Goal: Task Accomplishment & Management: Manage account settings

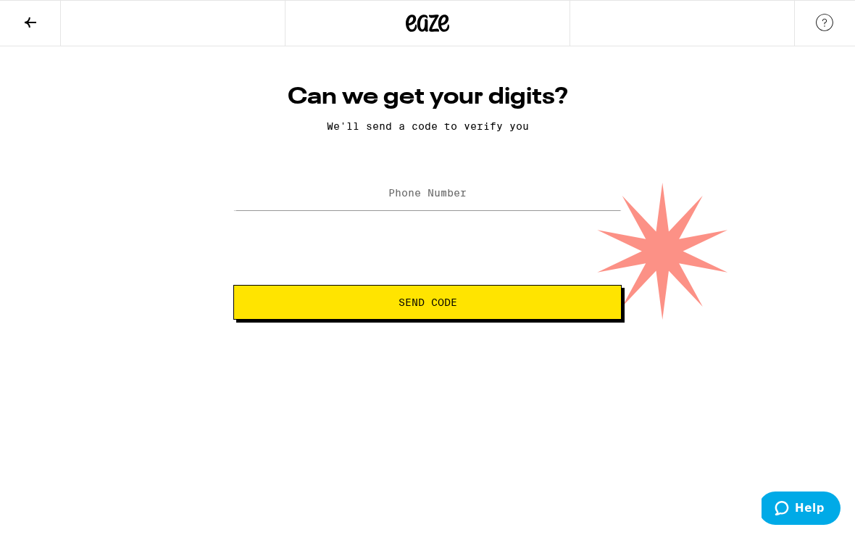
click at [426, 190] on label "Phone Number" at bounding box center [427, 193] width 78 height 12
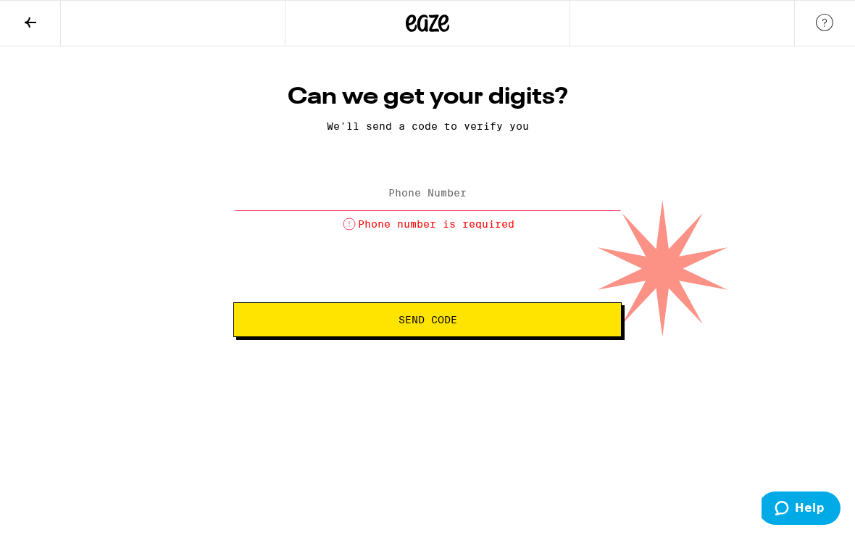
click at [420, 198] on label "Phone Number" at bounding box center [427, 193] width 78 height 12
paste input "[PHONE_NUMBER]"
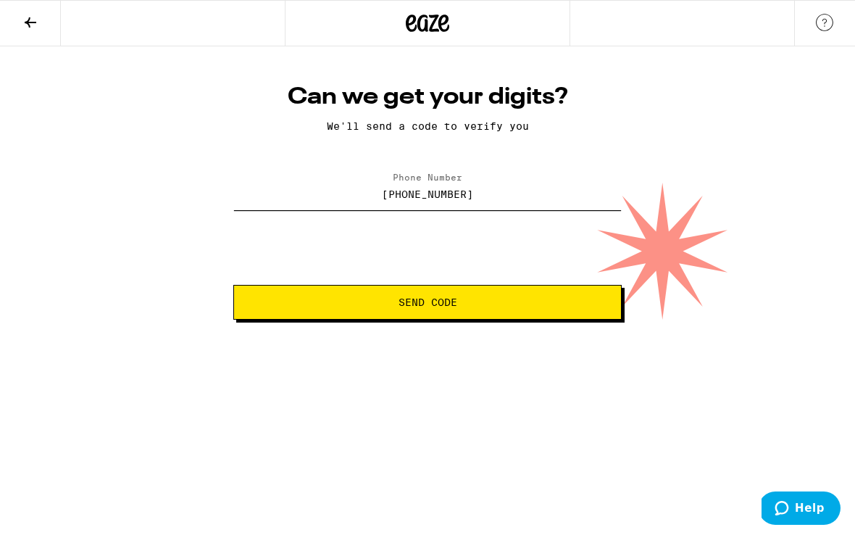
type input "[PHONE_NUMBER]"
click at [432, 307] on span "Send Code" at bounding box center [427, 302] width 59 height 10
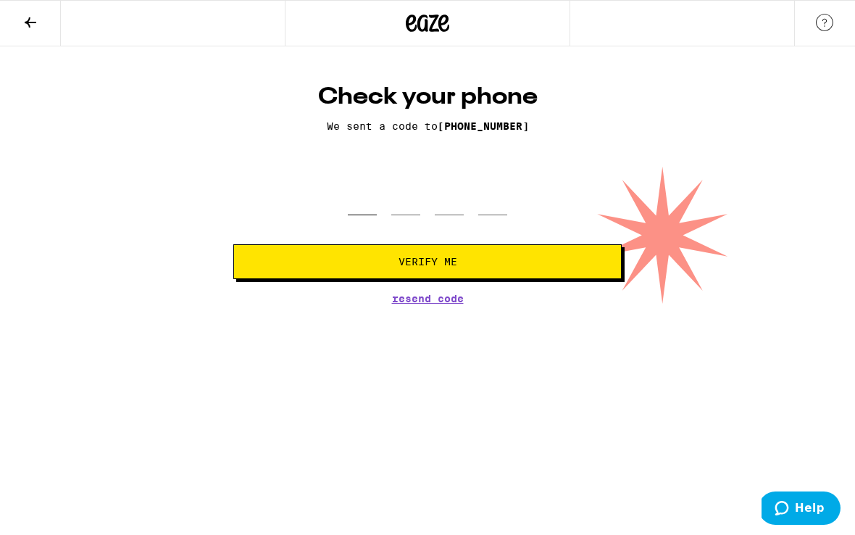
click at [355, 191] on input "tel" at bounding box center [362, 193] width 29 height 43
type input "9"
type input "3"
type input "8"
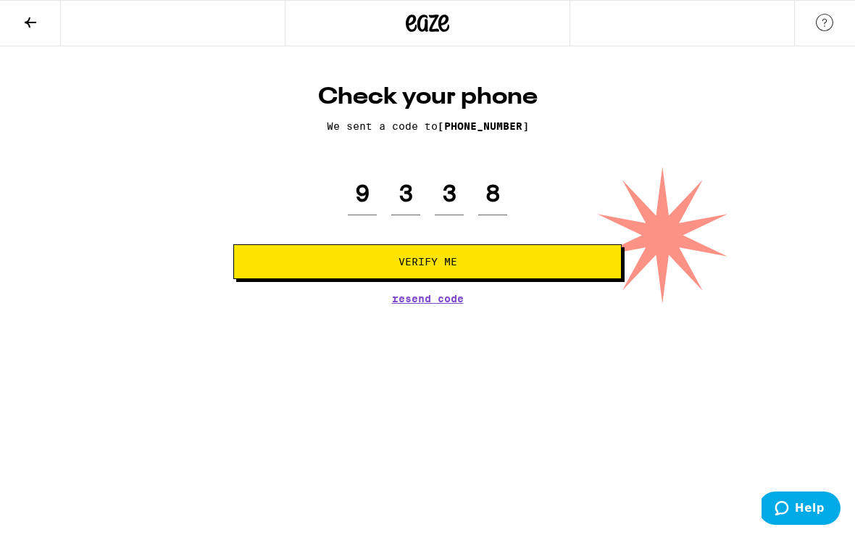
click at [364, 264] on span "Verify Me" at bounding box center [428, 261] width 364 height 10
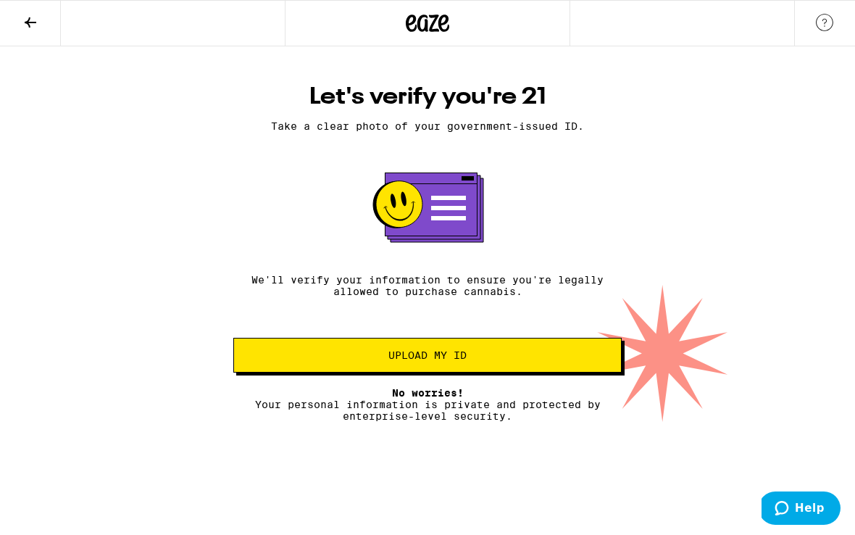
click at [453, 356] on span "Upload my ID" at bounding box center [427, 355] width 78 height 10
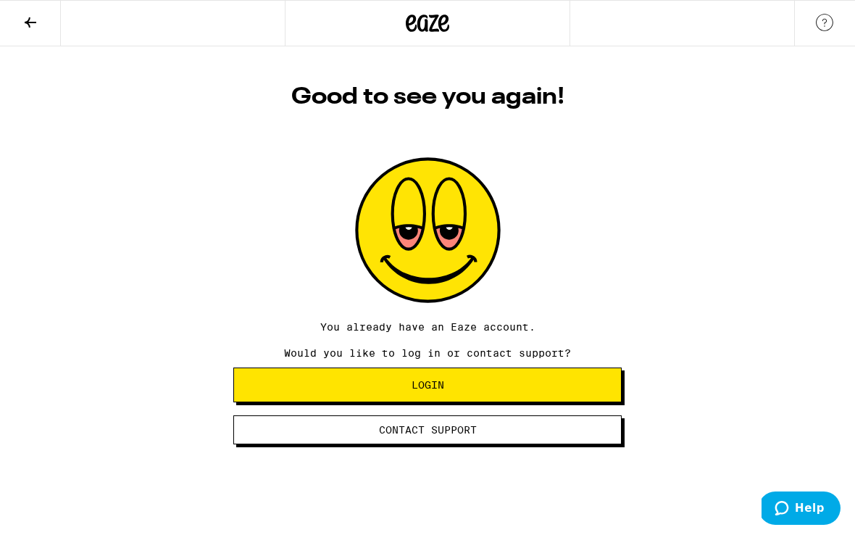
click at [407, 390] on span "Login" at bounding box center [428, 385] width 364 height 10
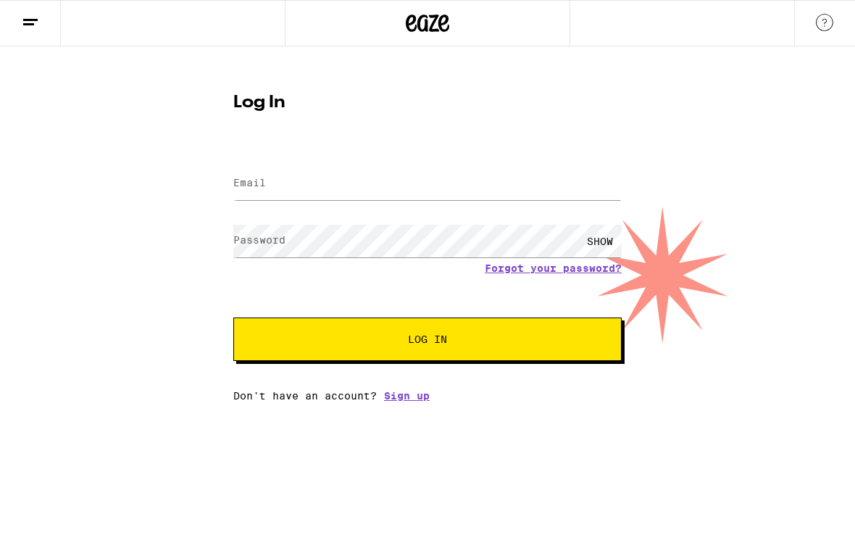
click at [340, 188] on input "Email" at bounding box center [427, 183] width 388 height 33
type input "jedferry@gmail.com"
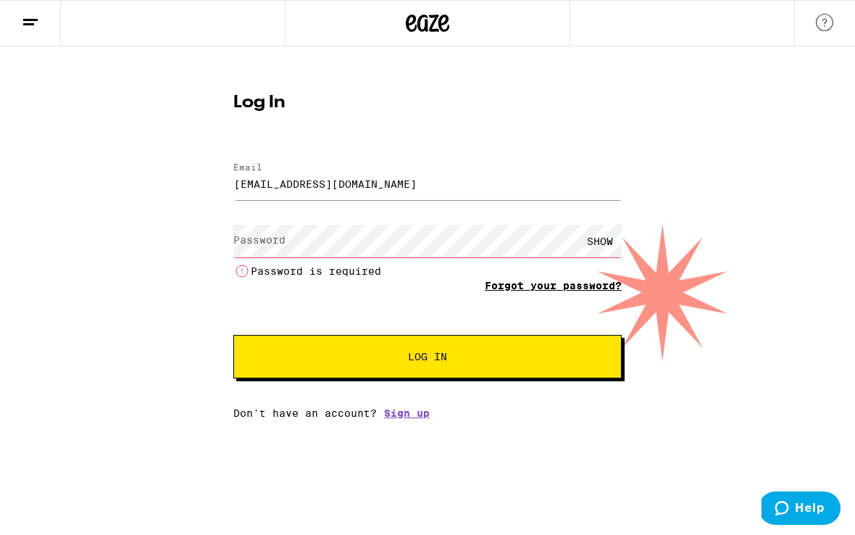
click at [511, 267] on form "Email Email jedferry@gmail.com Password Password SHOW Password is required Forg…" at bounding box center [427, 263] width 388 height 230
click at [545, 287] on link "Forgot your password?" at bounding box center [553, 286] width 137 height 12
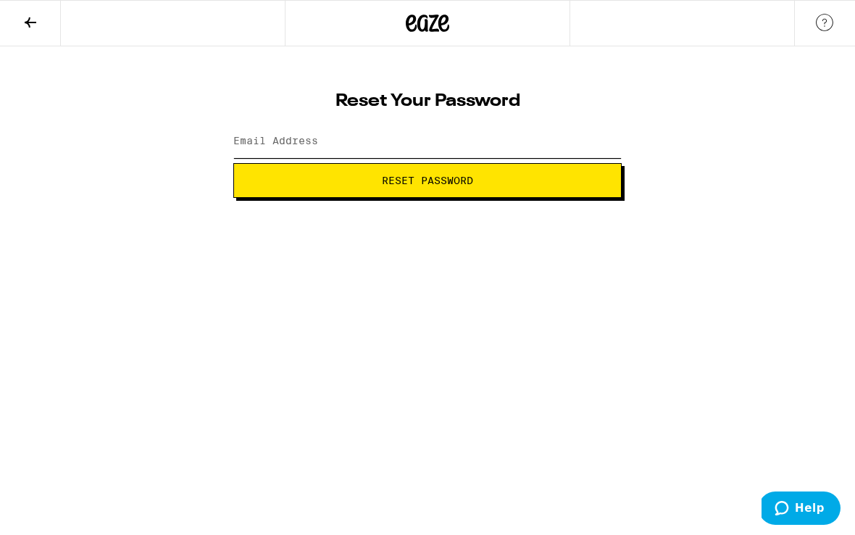
click at [372, 139] on input "Email Address" at bounding box center [427, 141] width 388 height 33
type input "jedferry@gmail.com"
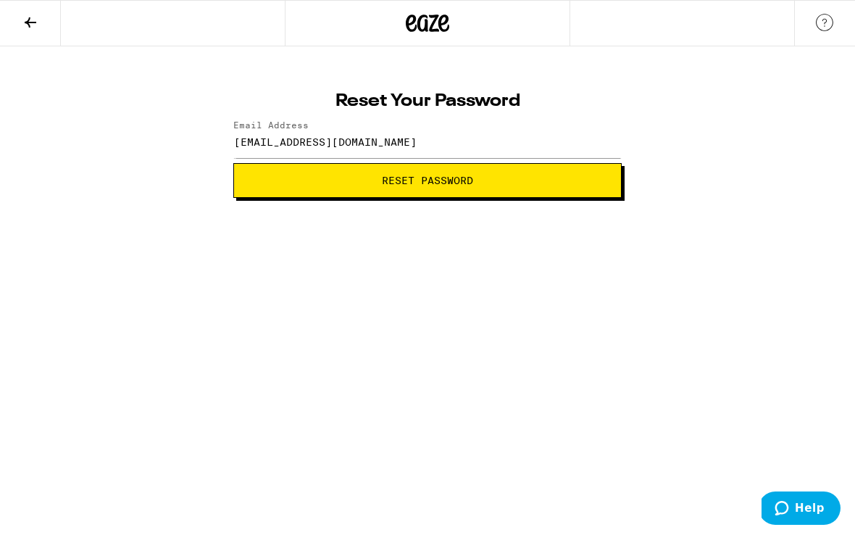
click at [382, 185] on span "Reset Password" at bounding box center [427, 180] width 91 height 10
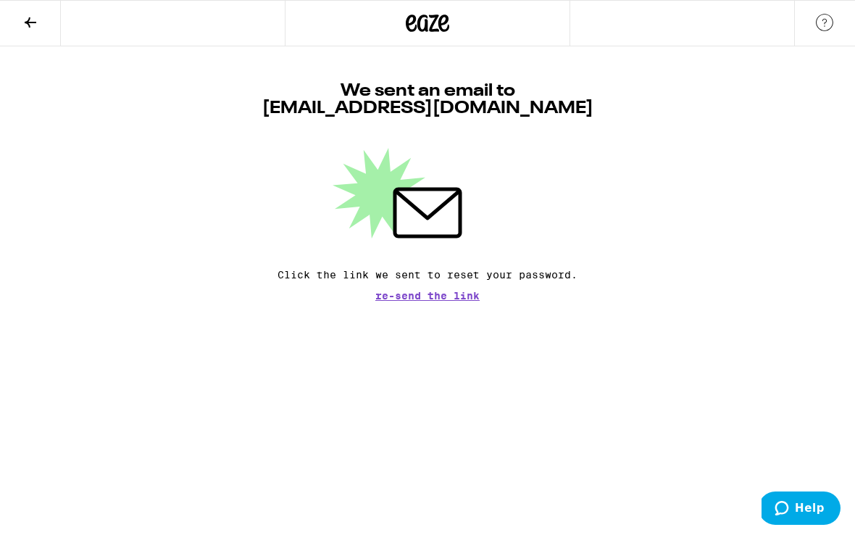
click at [434, 299] on span "Re-send the link" at bounding box center [427, 296] width 104 height 10
click at [19, 26] on button at bounding box center [30, 24] width 61 height 46
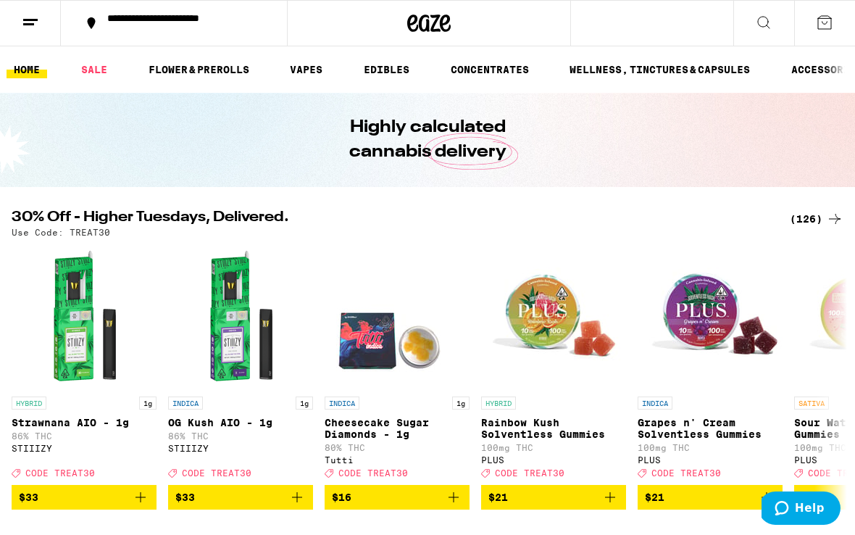
click at [22, 22] on icon at bounding box center [30, 22] width 17 height 17
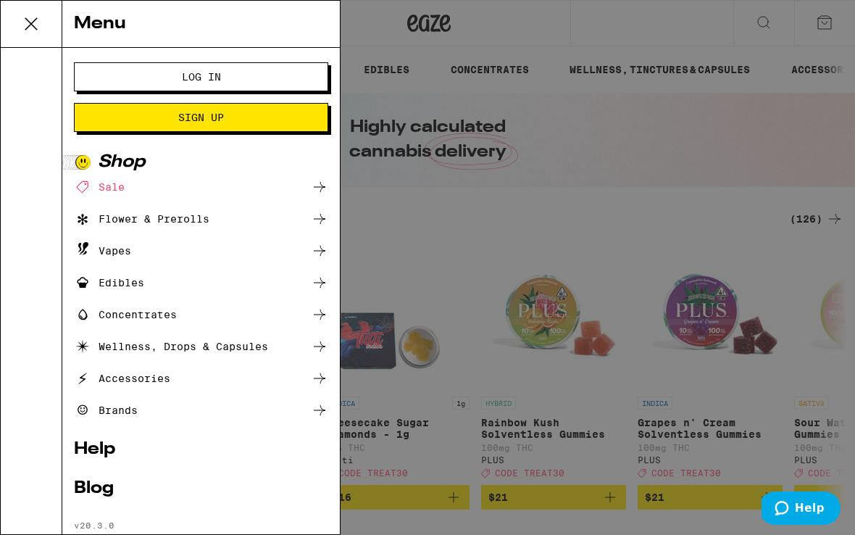
click at [168, 78] on span "Log In" at bounding box center [201, 77] width 137 height 10
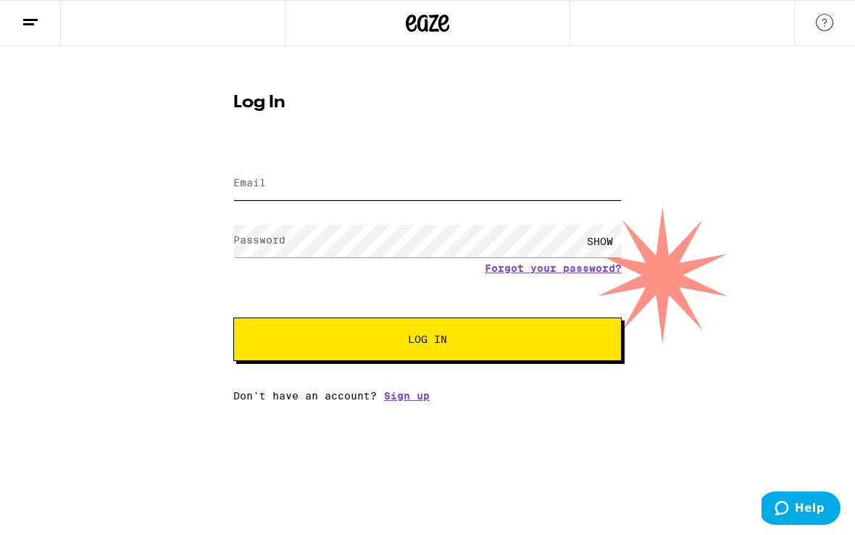
click at [299, 187] on input "Email" at bounding box center [427, 183] width 388 height 33
type input "jedferry@gmail.com"
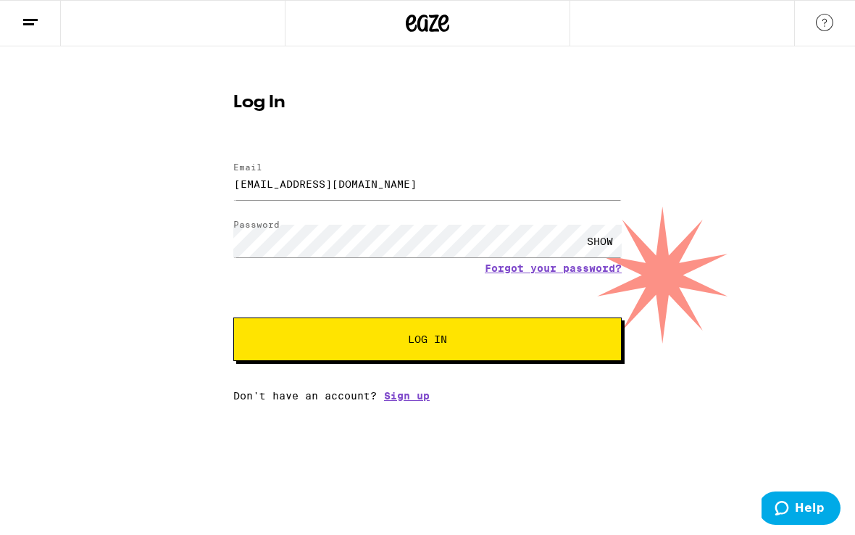
click at [602, 241] on div "SHOW" at bounding box center [599, 241] width 43 height 33
click at [454, 334] on button "Log In" at bounding box center [427, 338] width 388 height 43
